Goal: Contribute content: Add original content to the website for others to see

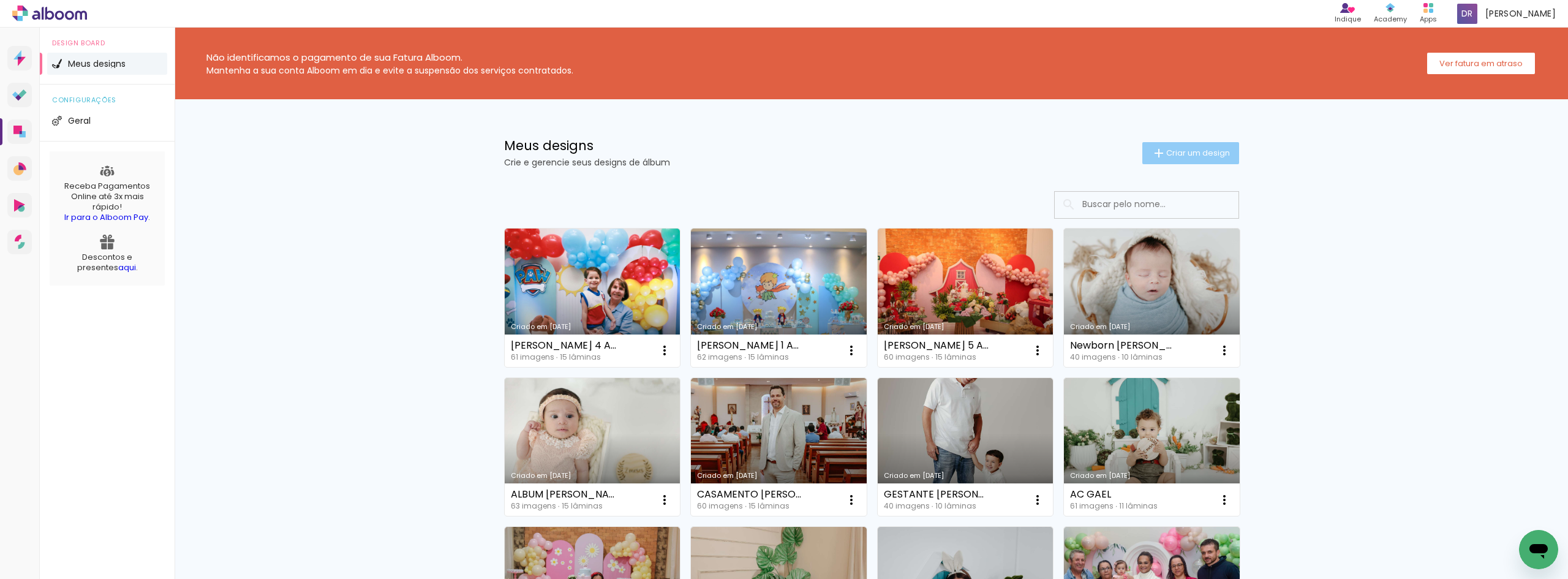
click at [1196, 157] on span "Criar um design" at bounding box center [1198, 153] width 64 height 8
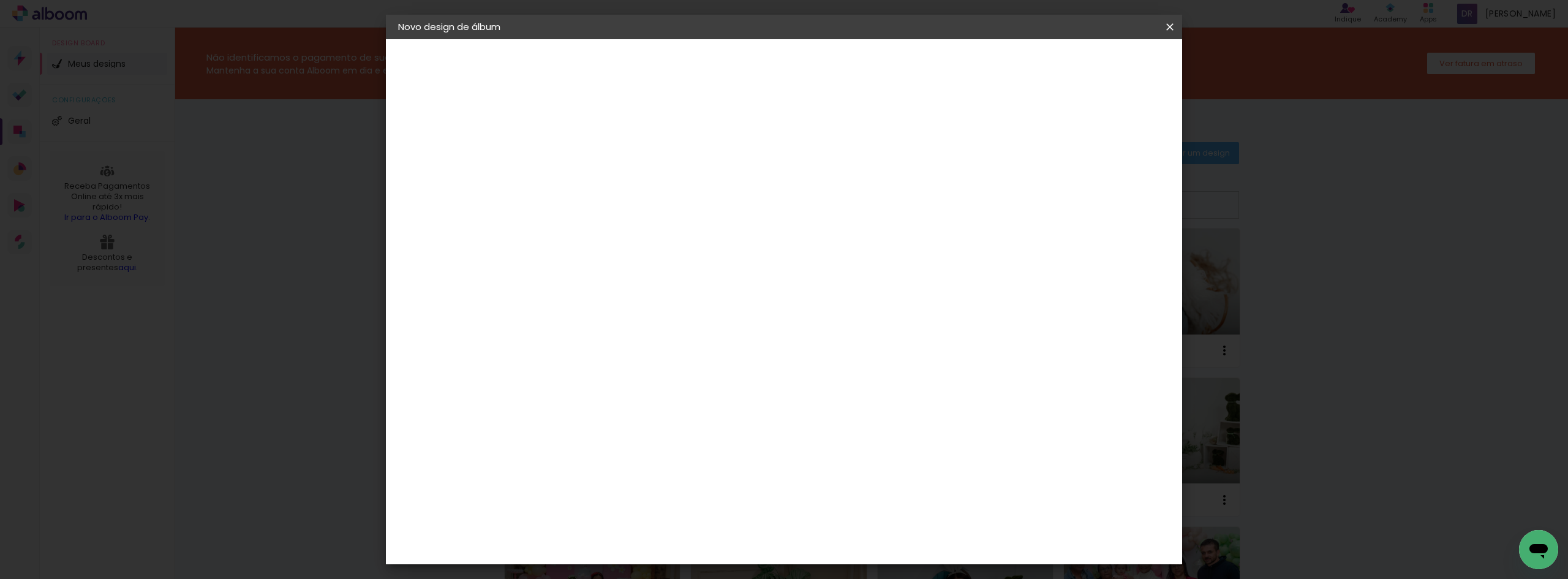
click at [598, 163] on input at bounding box center [598, 164] width 0 height 19
type input "newborn catta"
type input "NEWBORN CATARINA"
type paper-input "NEWBORN CATARINA"
click at [0, 0] on slot "Avançar" at bounding box center [0, 0] width 0 height 0
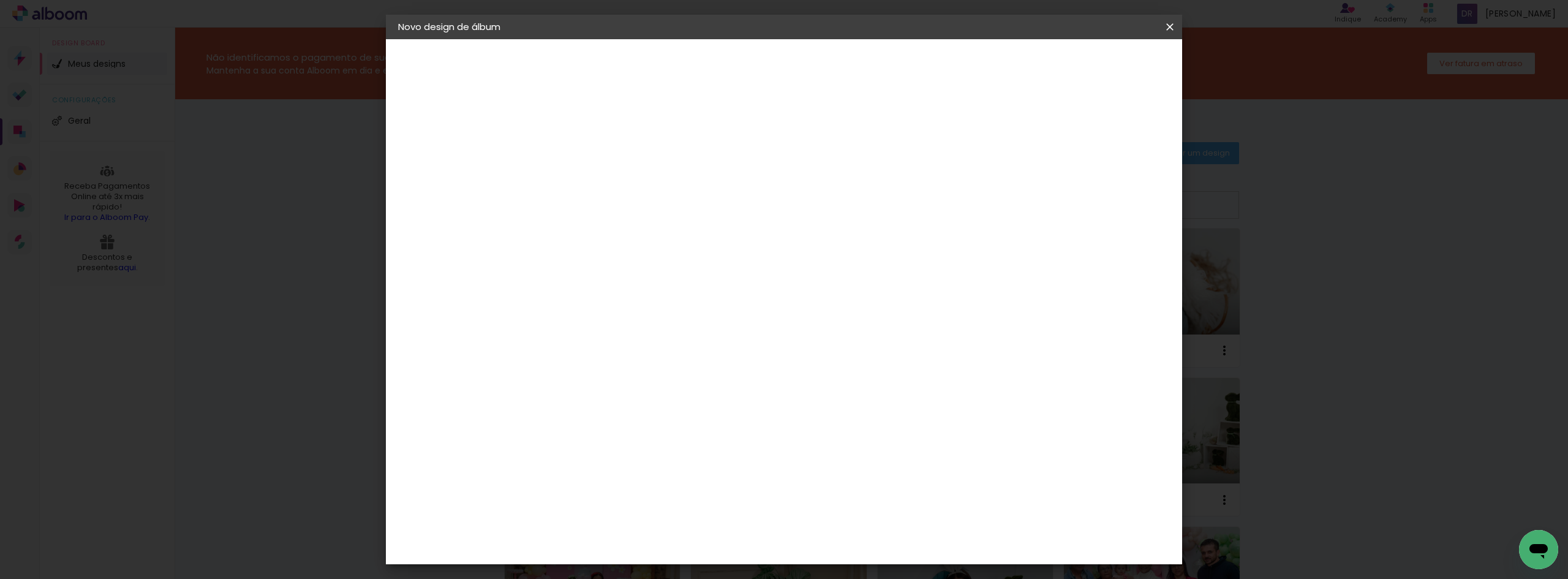
scroll to position [306, 0]
click at [617, 516] on div "Clan Color" at bounding box center [604, 525] width 27 height 20
click at [846, 75] on header "Fornecedor Escolha um fornecedor ou avance com o tamanho livre. Voltar Avançar" at bounding box center [695, 75] width 301 height 73
click at [846, 76] on header "Fornecedor Escolha um fornecedor ou avance com o tamanho livre. Voltar Avançar" at bounding box center [695, 75] width 301 height 73
click at [846, 52] on header "Fornecedor Escolha um fornecedor ou avance com o tamanho livre. Voltar Avançar" at bounding box center [695, 75] width 301 height 73
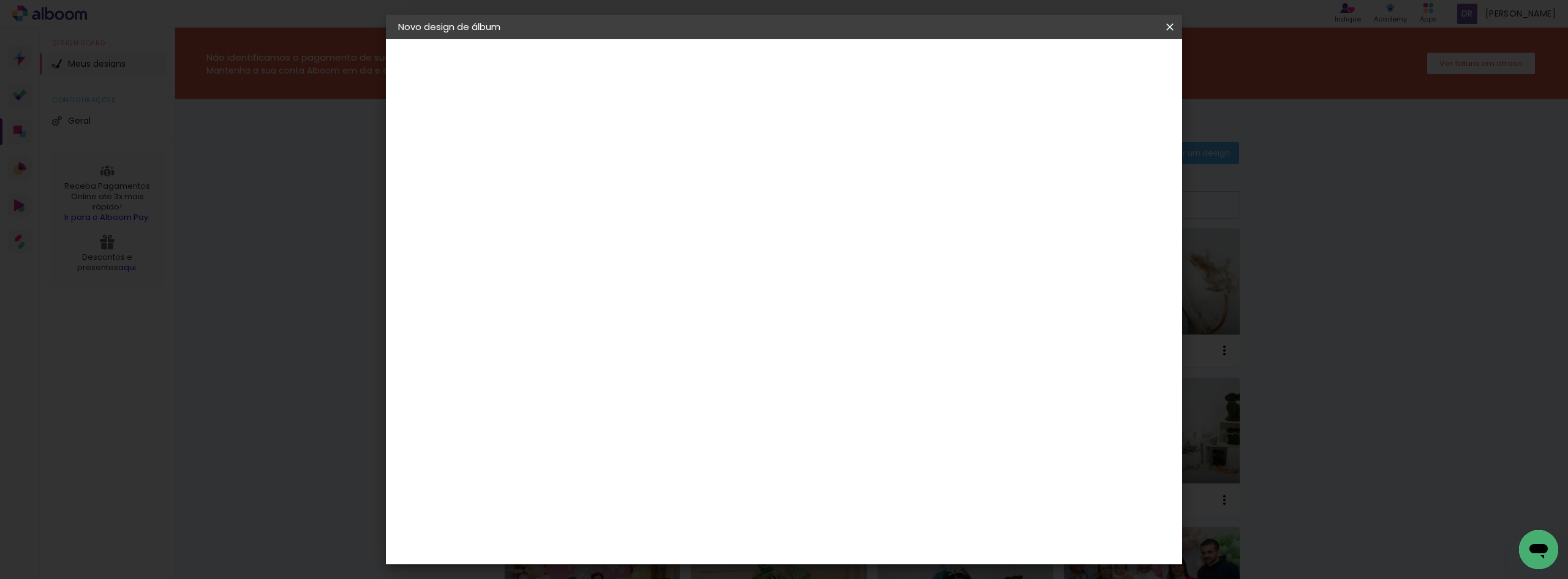
click at [0, 0] on slot "Avançar" at bounding box center [0, 0] width 0 height 0
click at [681, 513] on span "20 × 15" at bounding box center [652, 529] width 57 height 33
click at [0, 0] on slot "Avançar" at bounding box center [0, 0] width 0 height 0
click at [1060, 67] on span "Iniciar design" at bounding box center [1032, 65] width 55 height 9
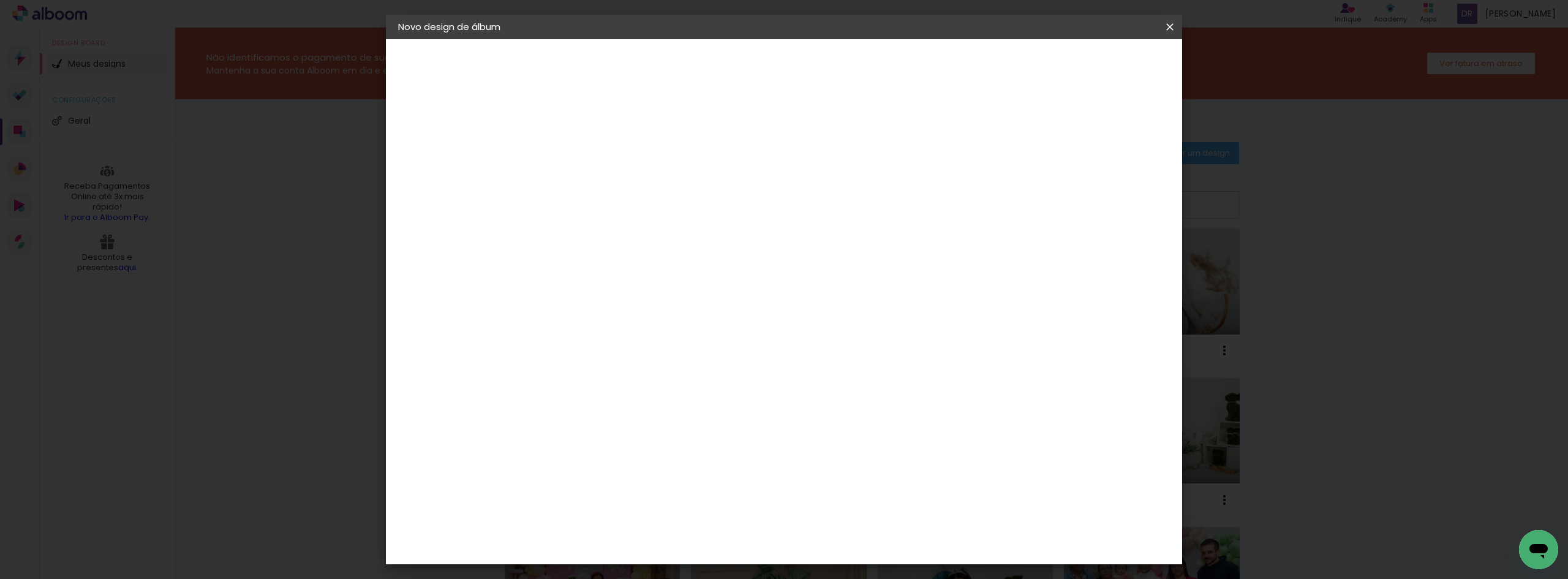
click at [1060, 68] on span "Iniciar design" at bounding box center [1032, 65] width 55 height 9
click at [1060, 62] on span "Iniciar design" at bounding box center [1032, 65] width 55 height 9
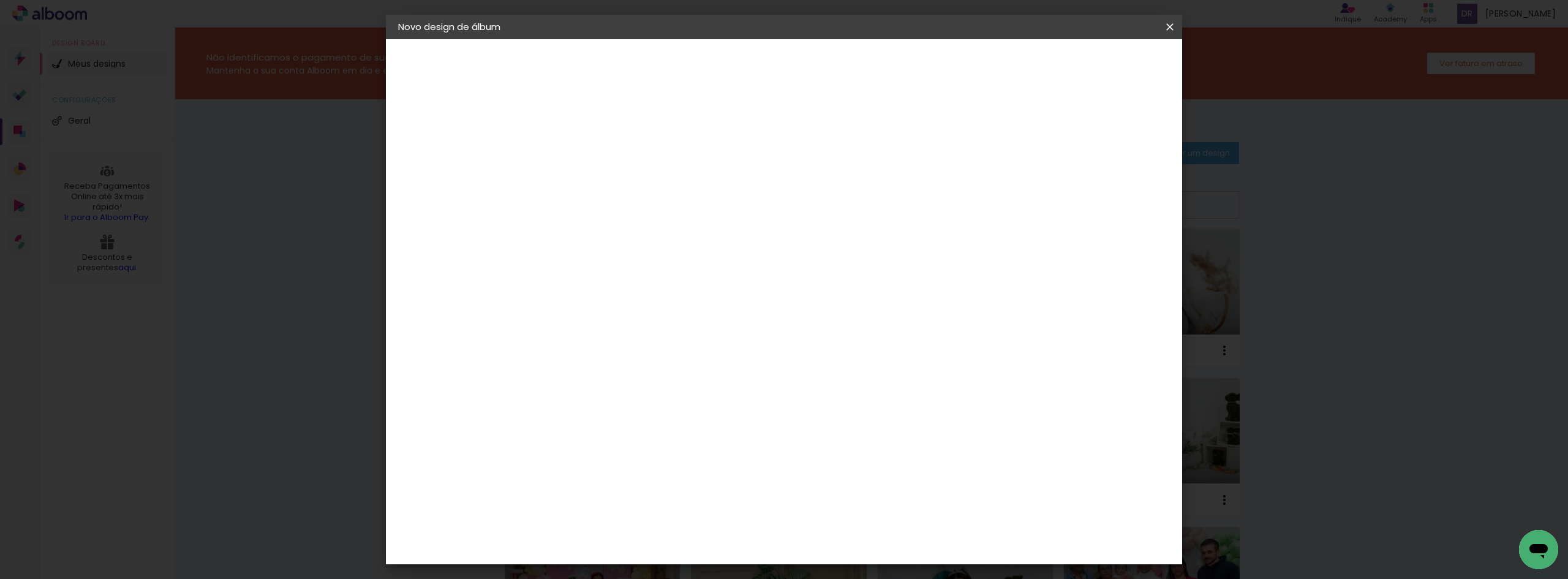
click at [1060, 62] on span "Iniciar design" at bounding box center [1032, 65] width 55 height 9
drag, startPoint x: 1172, startPoint y: 29, endPoint x: 835, endPoint y: 61, distance: 338.5
click at [1172, 29] on iron-icon at bounding box center [1170, 27] width 15 height 13
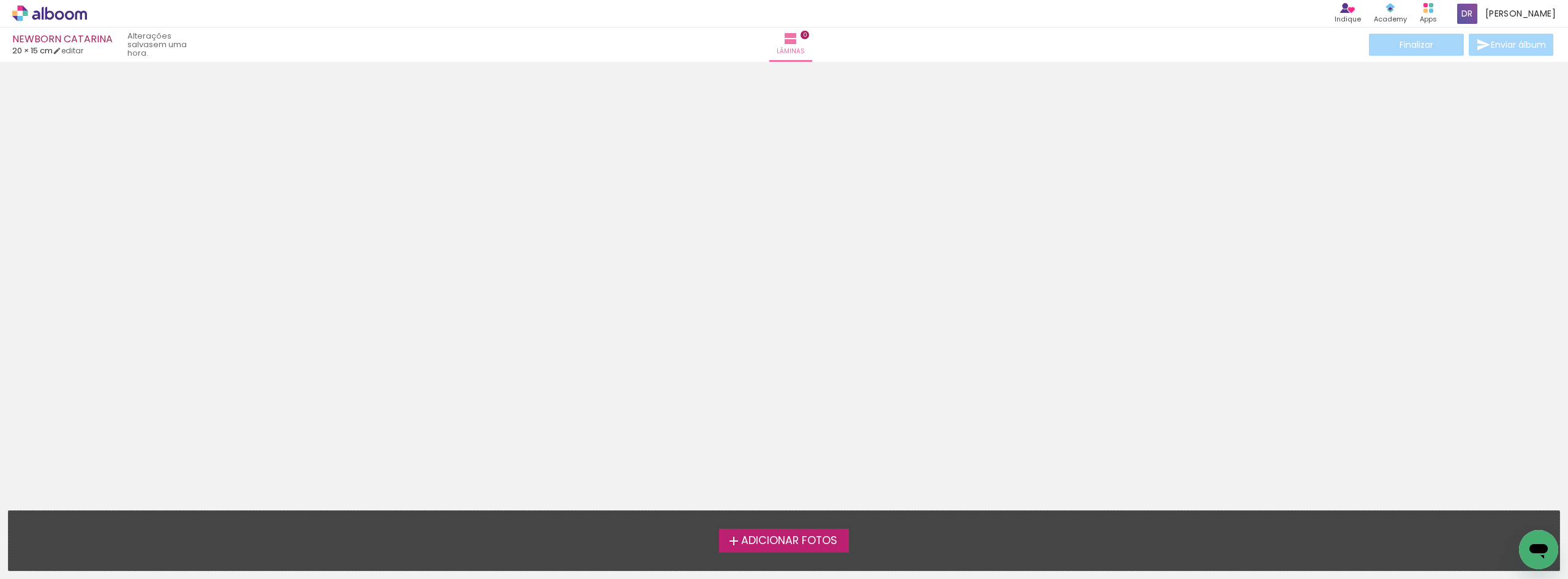
click at [817, 535] on span "Adicionar Fotos" at bounding box center [789, 541] width 96 height 11
click at [0, 0] on input "file" at bounding box center [0, 0] width 0 height 0
